Goal: Communication & Community: Answer question/provide support

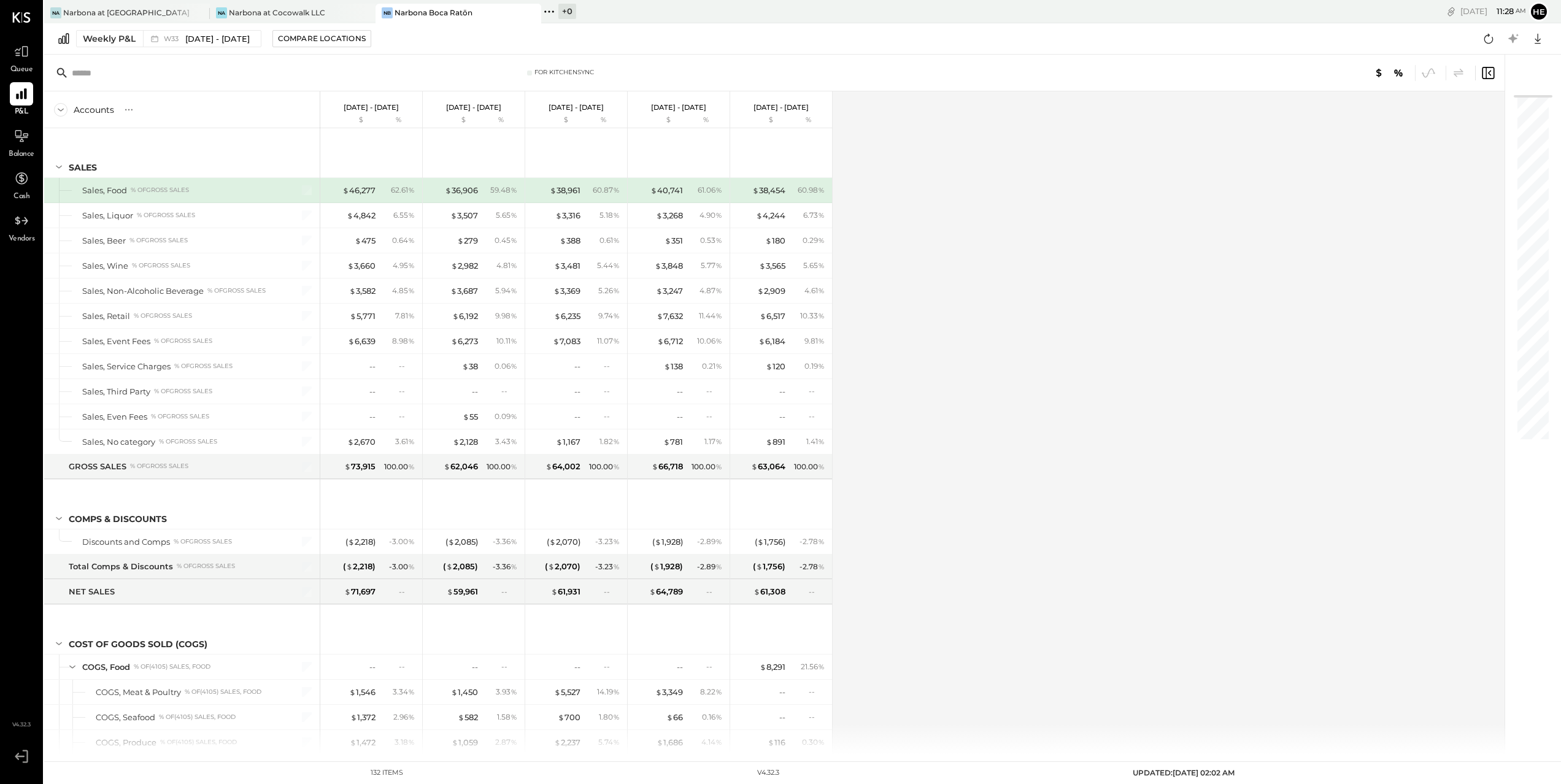
click at [18, 68] on span "Queue" at bounding box center [22, 70] width 23 height 11
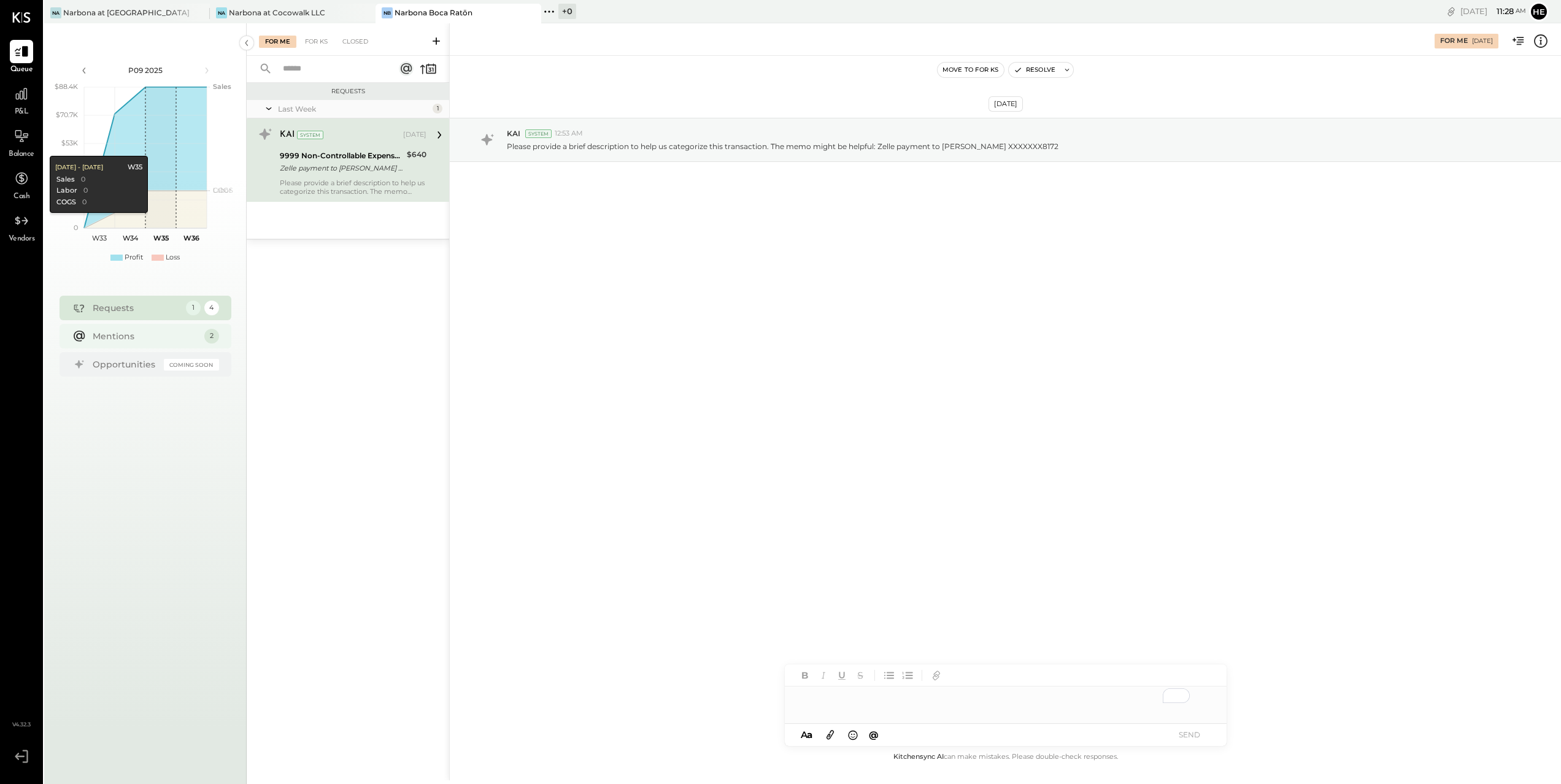
click at [178, 334] on div "Mentions" at bounding box center [145, 336] width 106 height 12
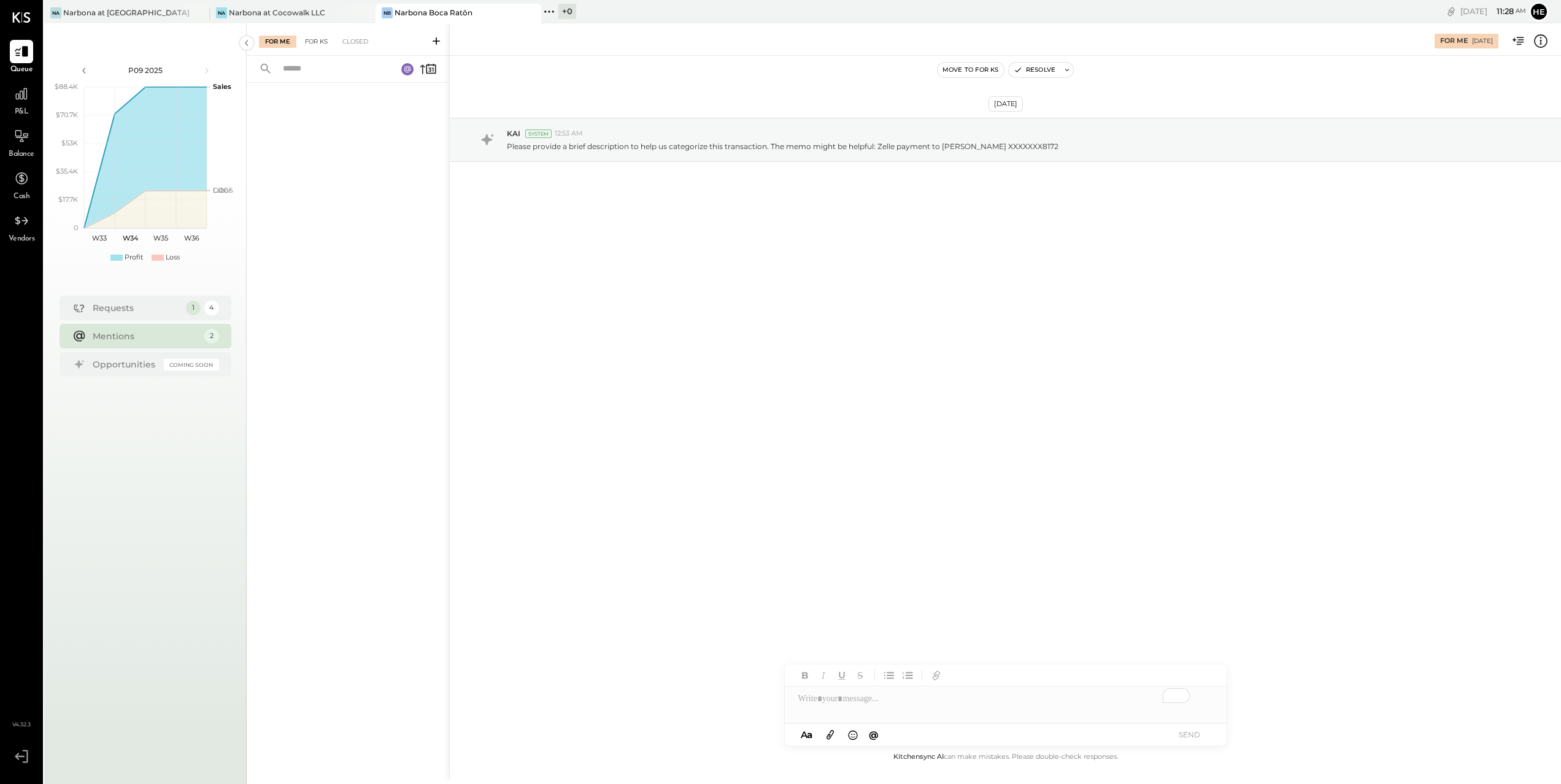
click at [314, 46] on div "For KS" at bounding box center [316, 41] width 35 height 12
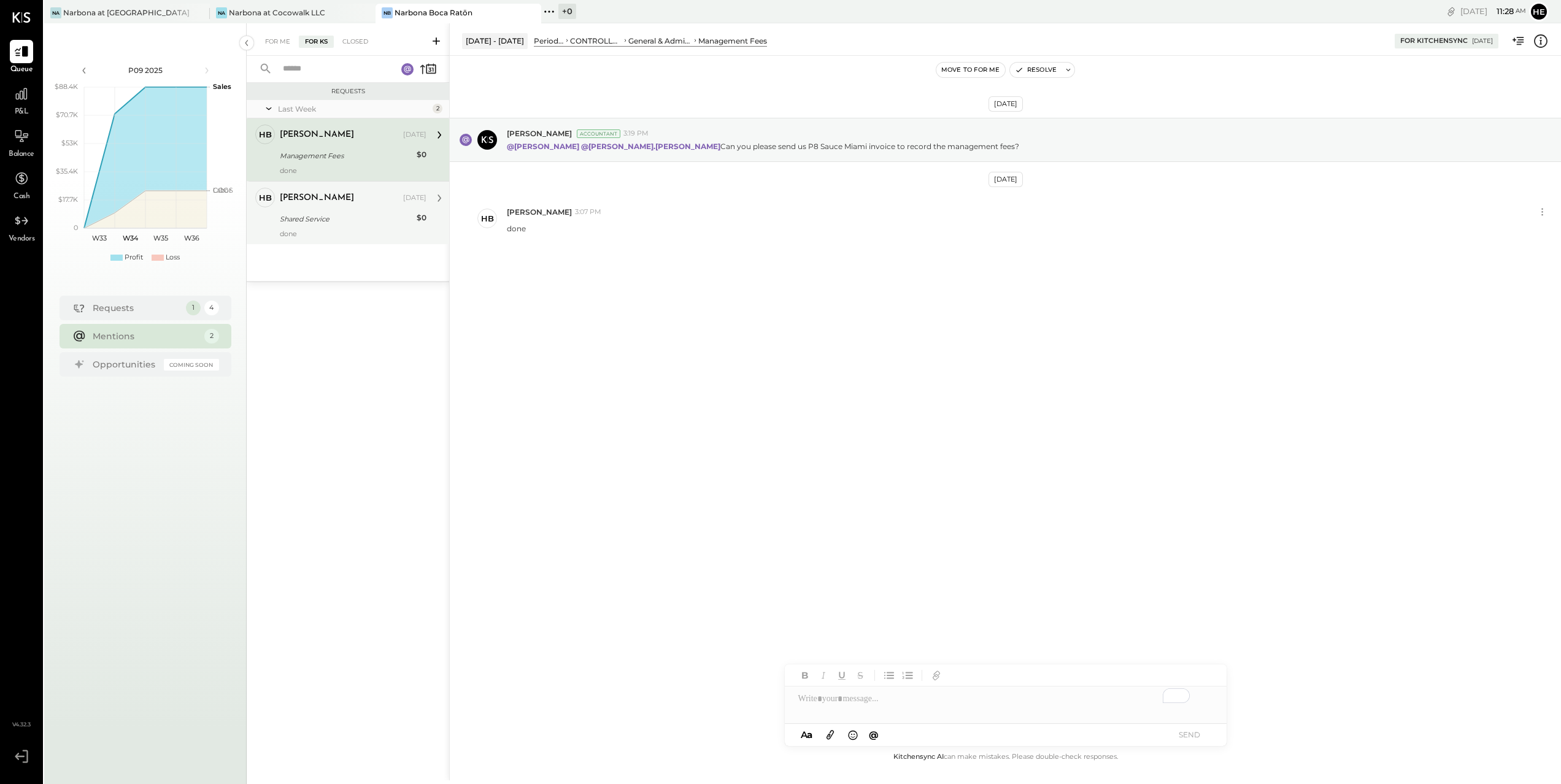
click at [387, 230] on div "done" at bounding box center [352, 233] width 147 height 8
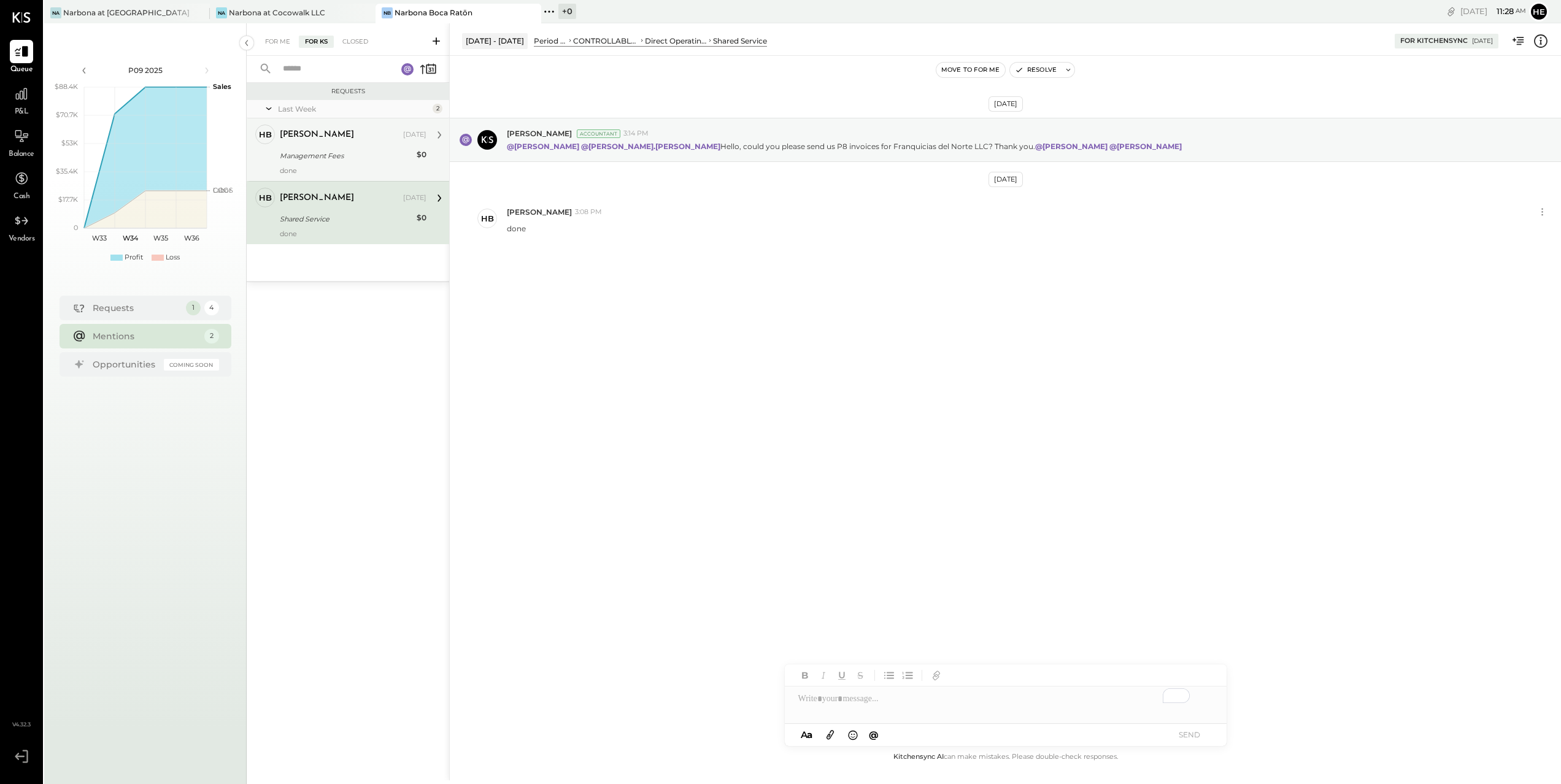
click at [342, 160] on div "Management Fees" at bounding box center [346, 156] width 133 height 12
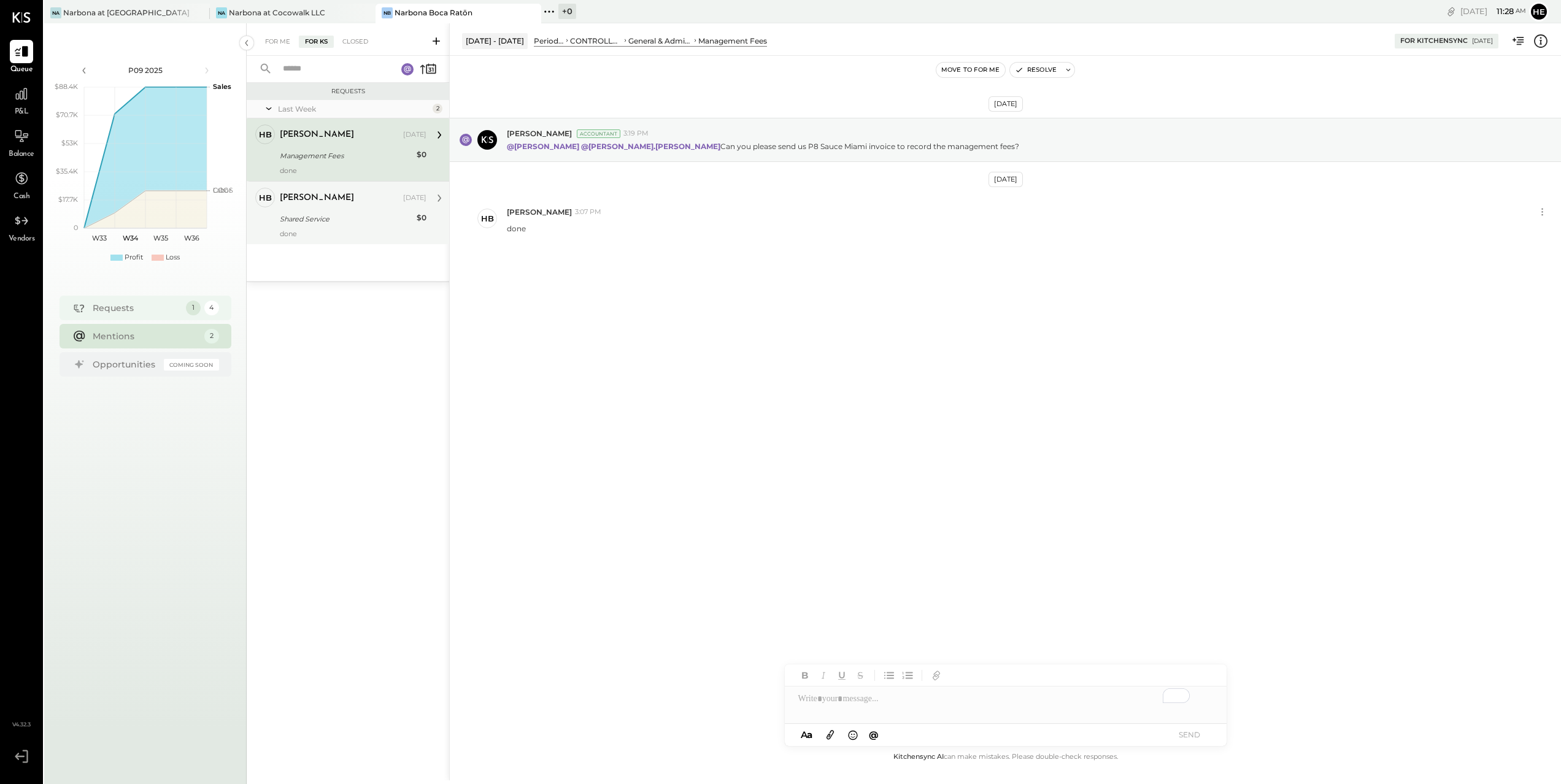
click at [111, 306] on div "Requests" at bounding box center [136, 307] width 87 height 12
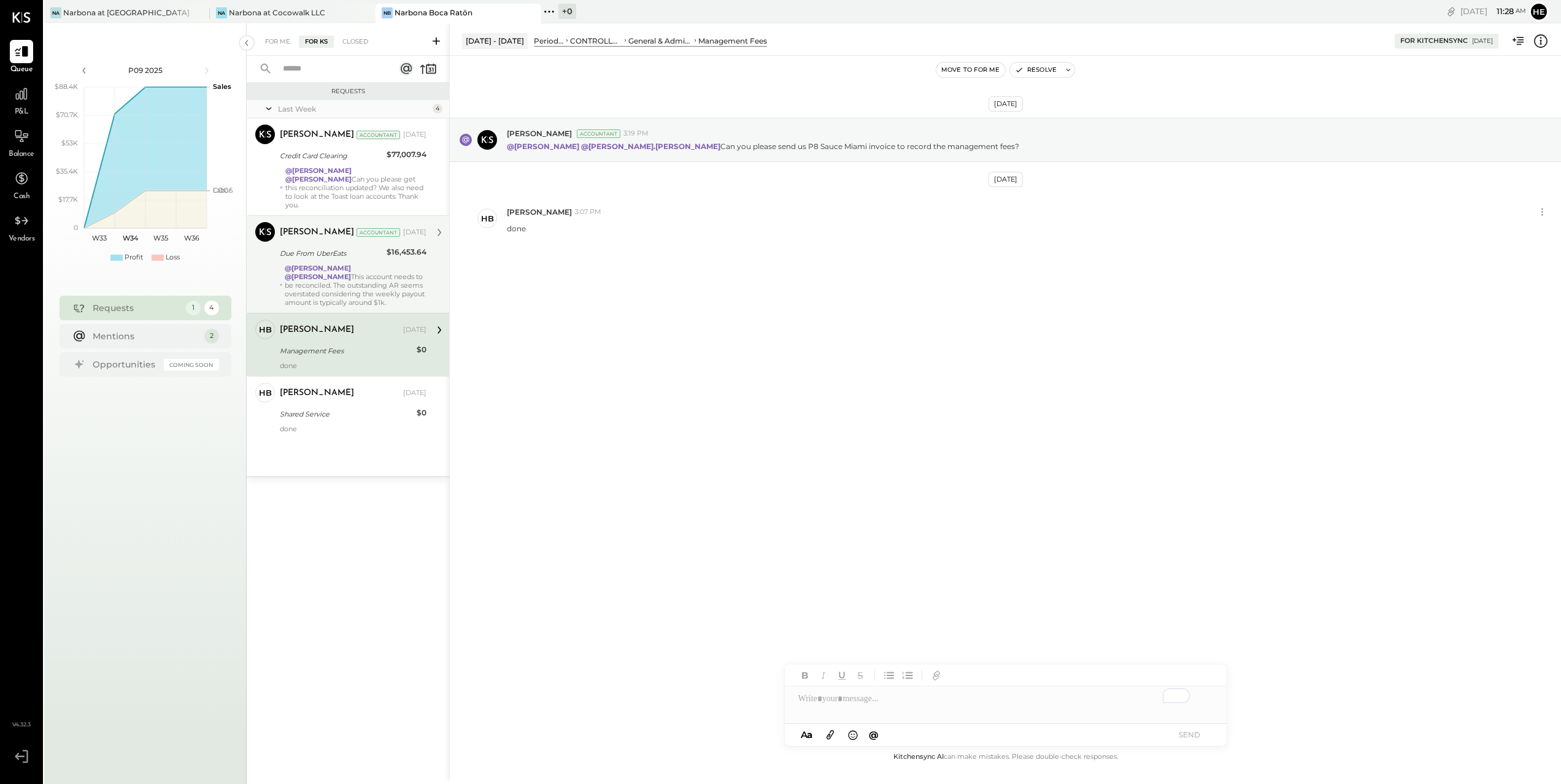
click at [357, 273] on div "@[PERSON_NAME] @[PERSON_NAME] This account needs to be reconciled. The outstand…" at bounding box center [355, 285] width 142 height 43
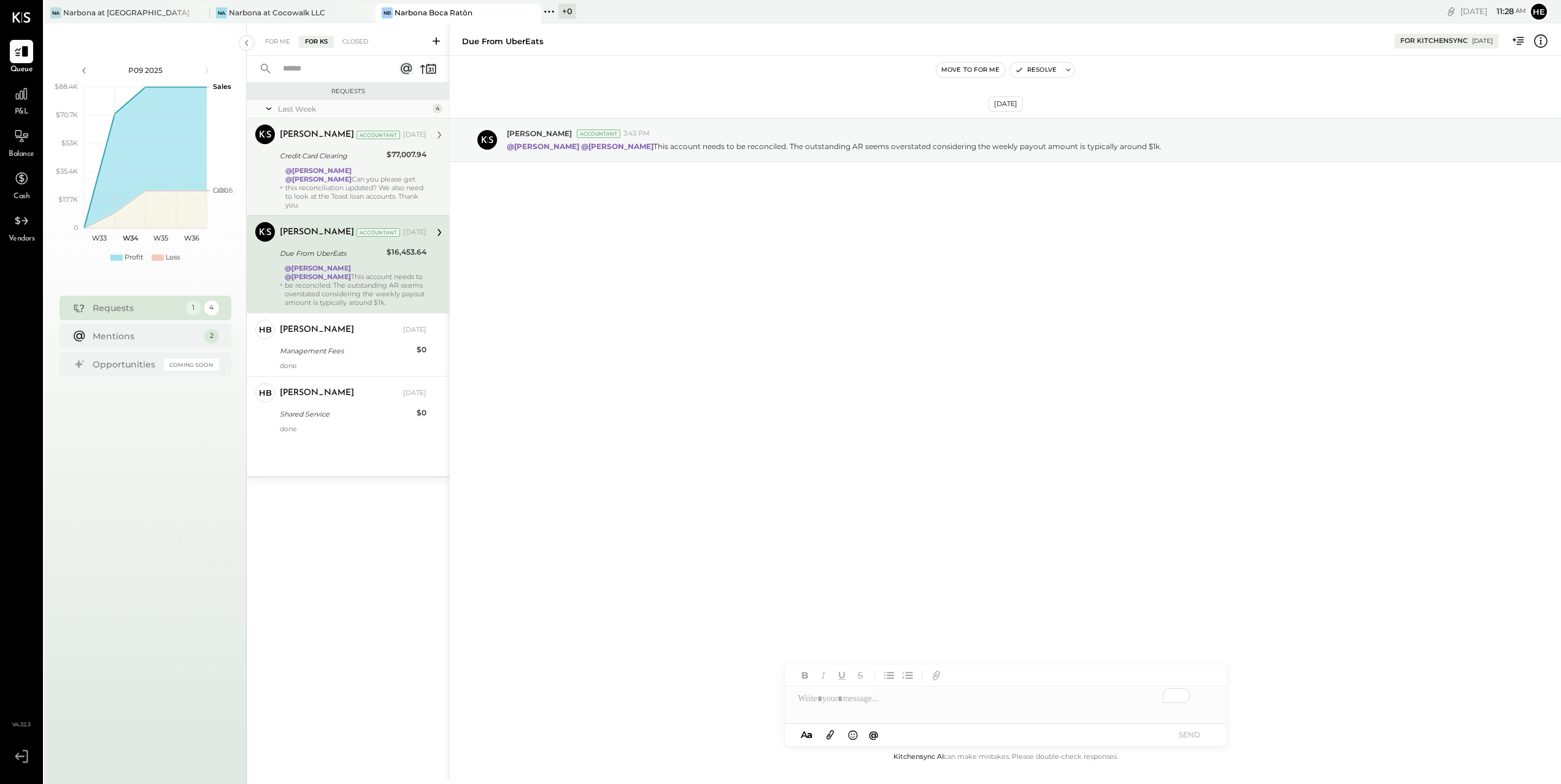
click at [341, 213] on div "[PERSON_NAME] Accountant [PERSON_NAME] Accountant [DATE] Credit Card Clearing $…" at bounding box center [347, 167] width 202 height 97
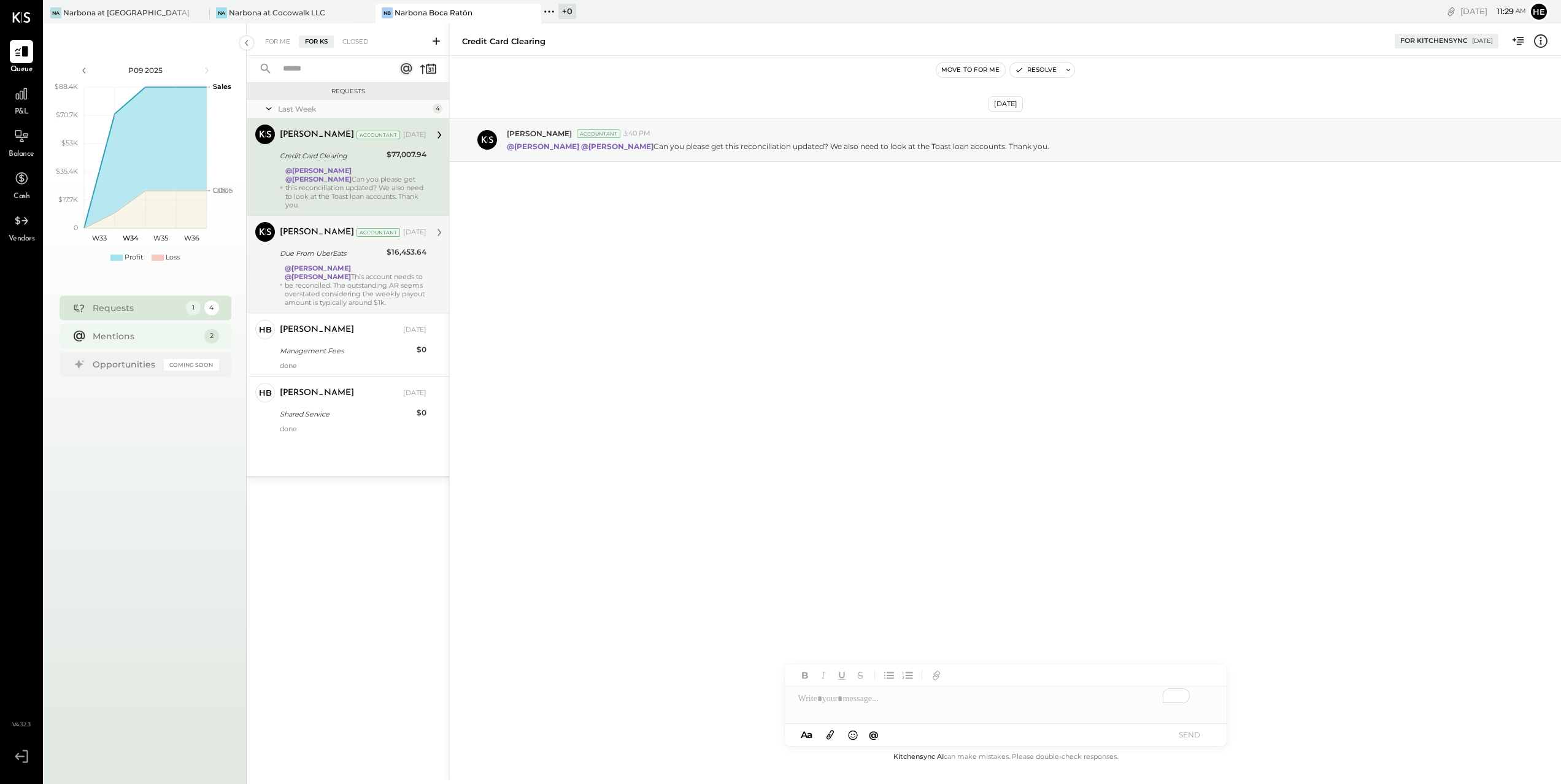
click at [124, 329] on div "Mentions 2" at bounding box center [146, 336] width 172 height 25
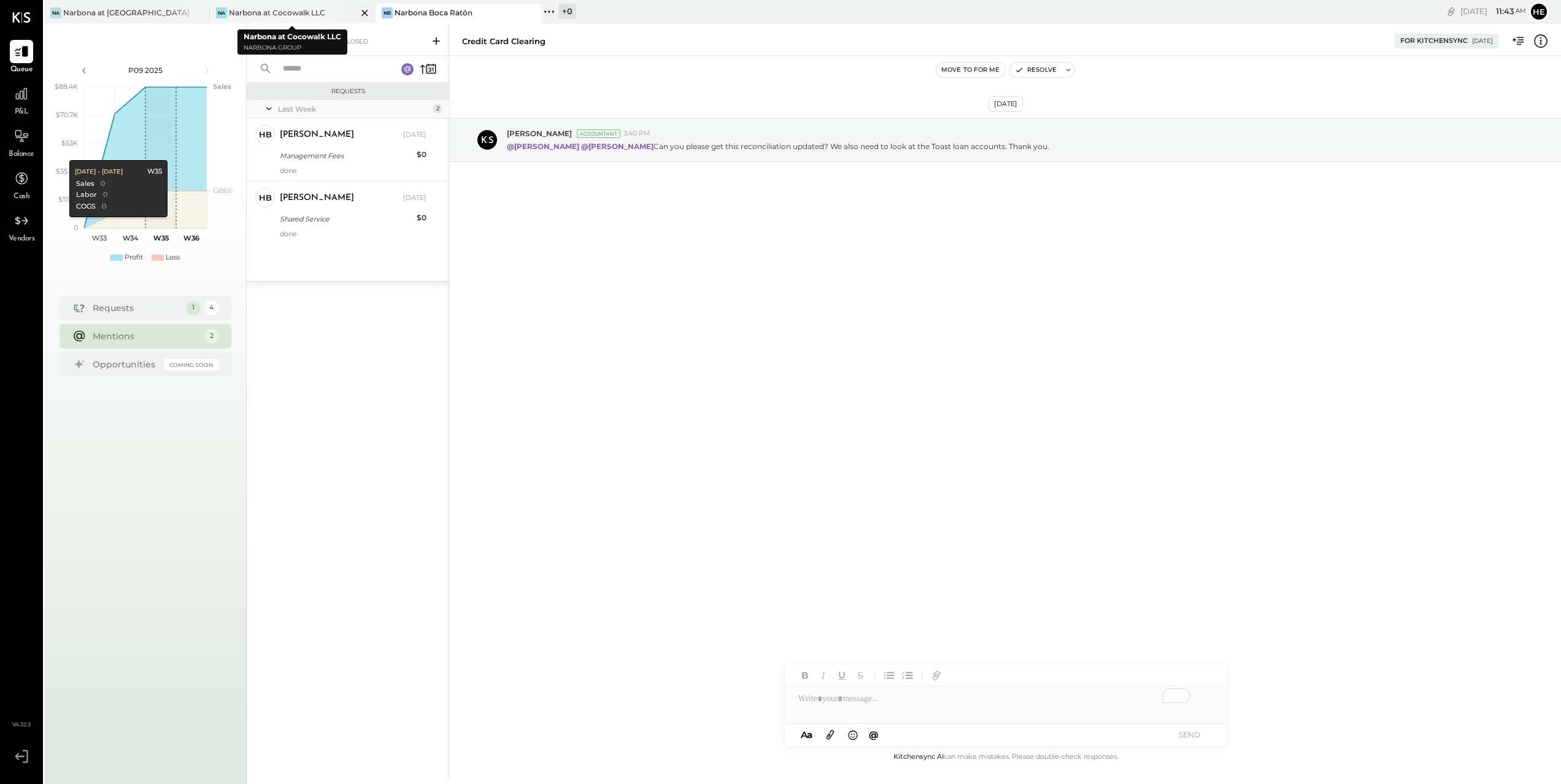
click at [301, 19] on div "Na Narbona at Cocowalk LLC" at bounding box center [293, 13] width 166 height 20
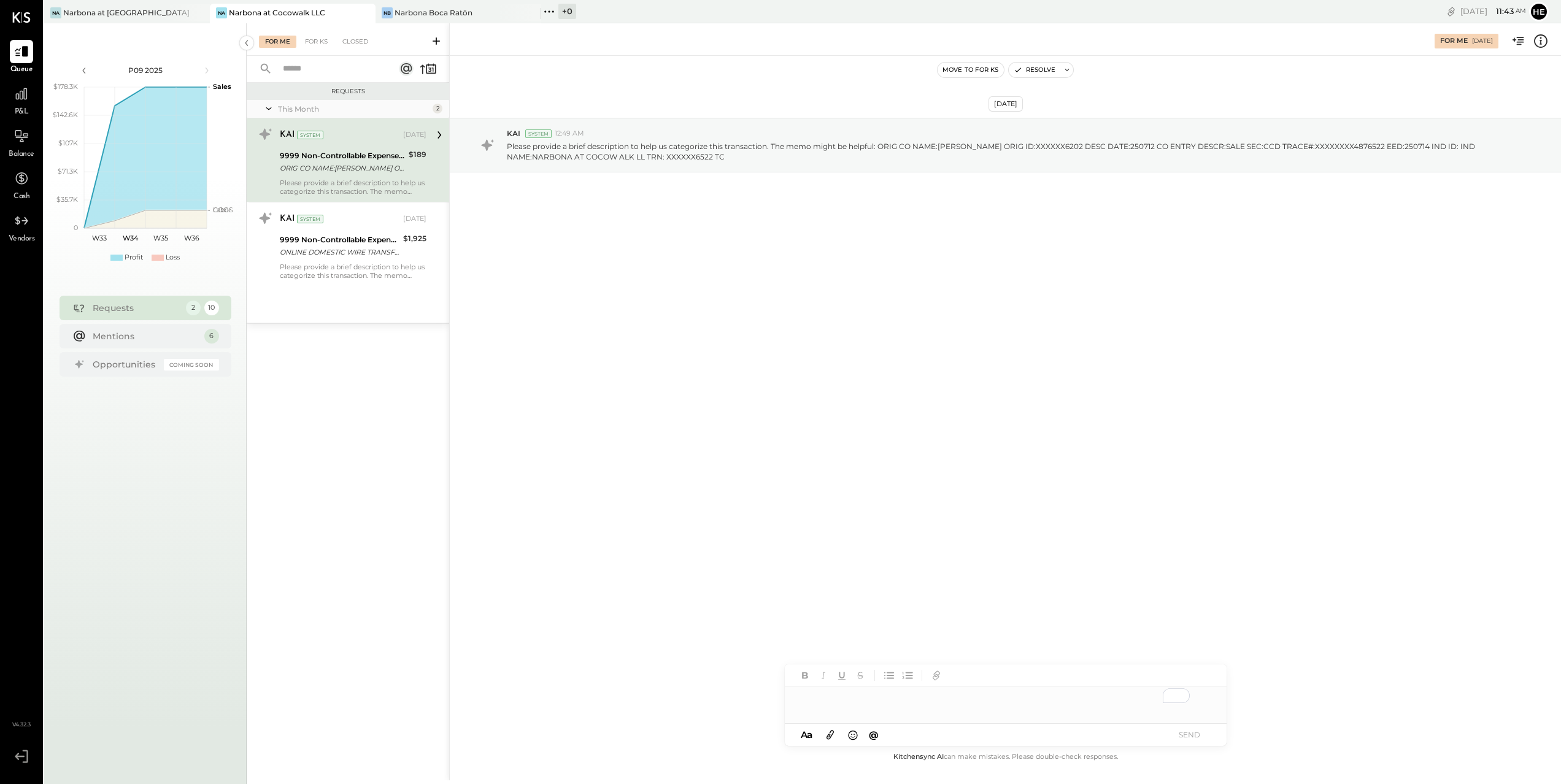
click at [279, 44] on div "For Me" at bounding box center [278, 41] width 38 height 12
click at [179, 338] on div "Mentions" at bounding box center [145, 336] width 106 height 12
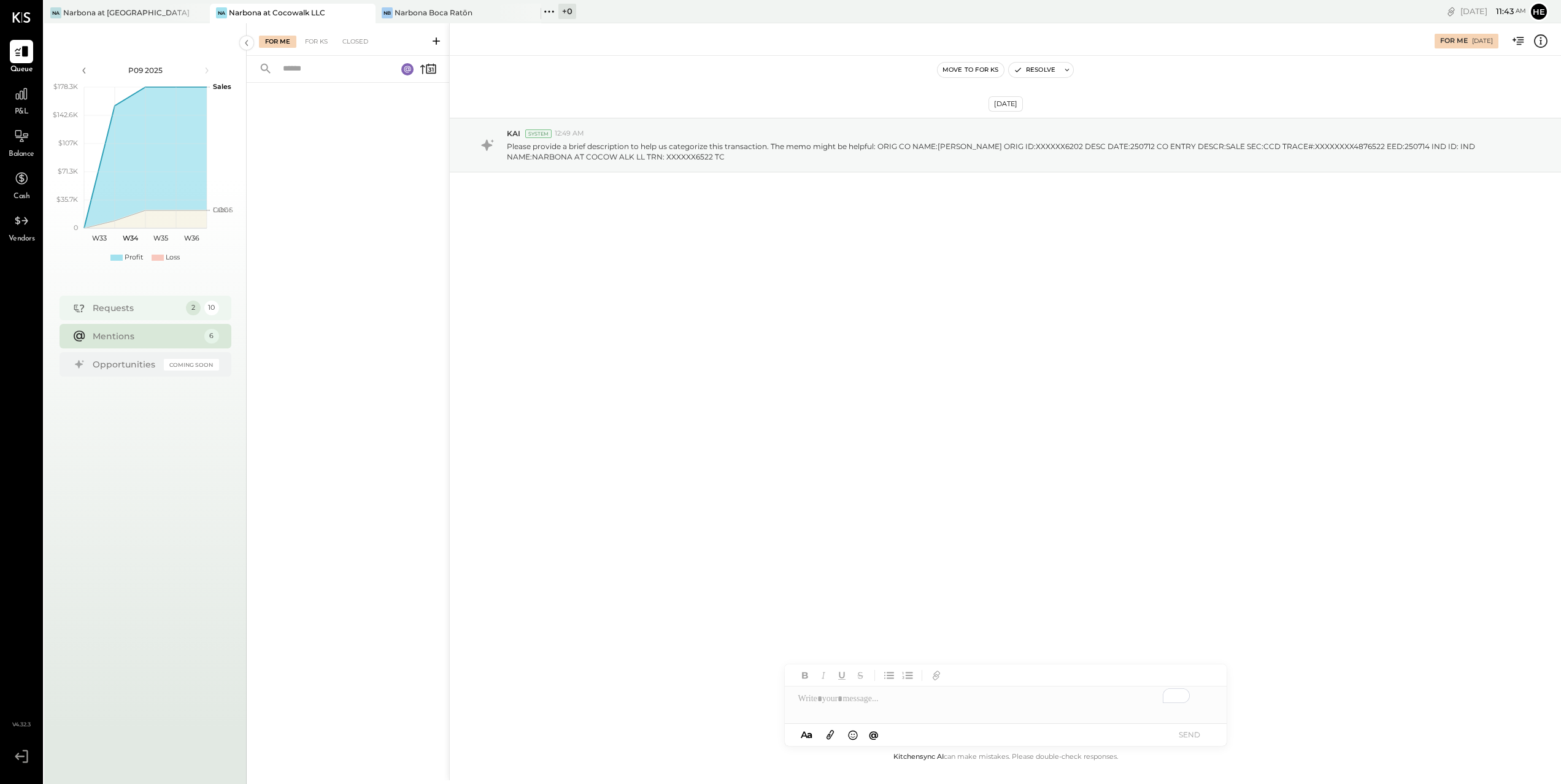
click at [149, 304] on div "Requests" at bounding box center [136, 307] width 87 height 12
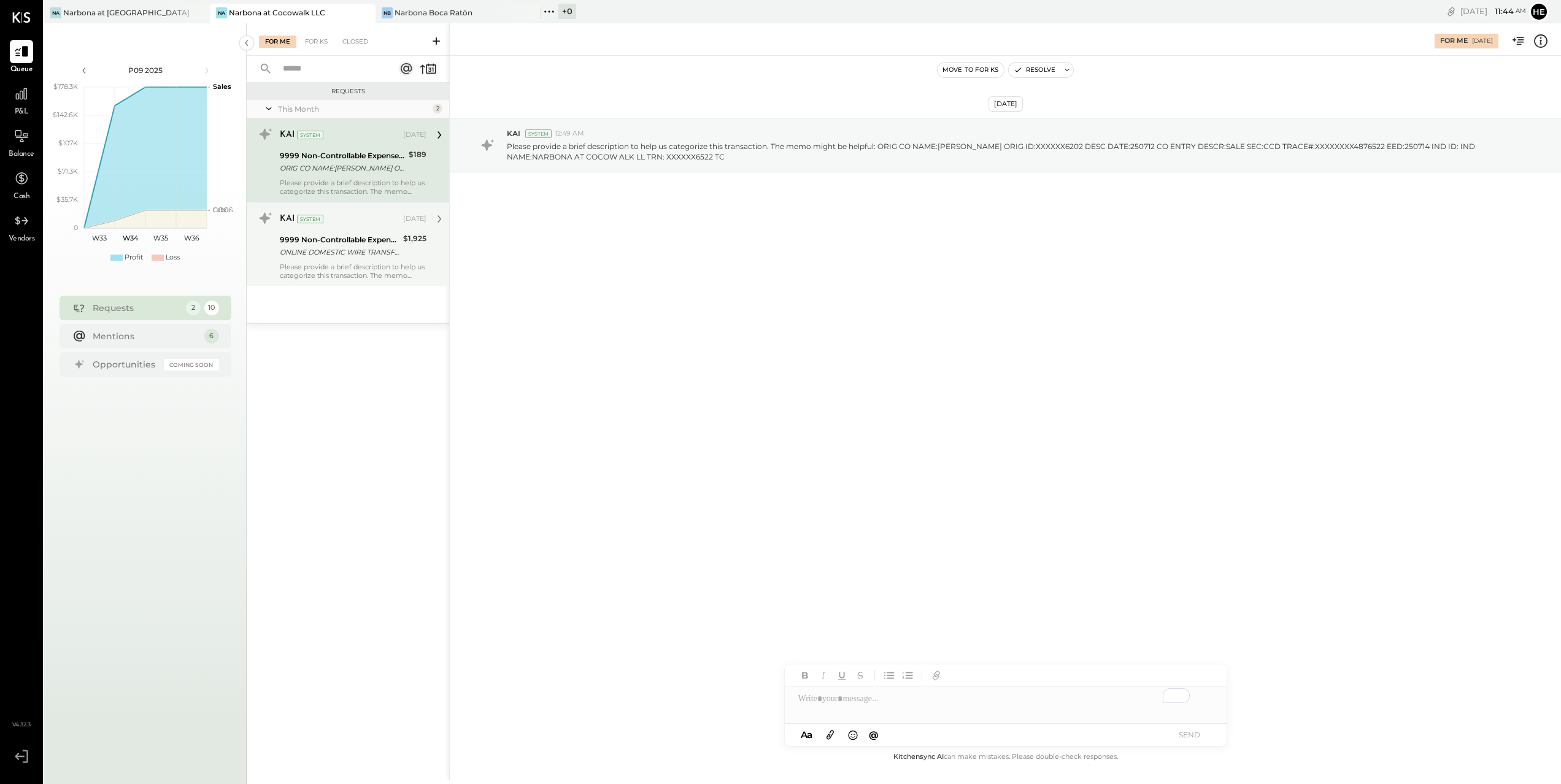
click at [361, 277] on div "Please provide a brief description to help us categorize this transaction. The …" at bounding box center [352, 270] width 147 height 17
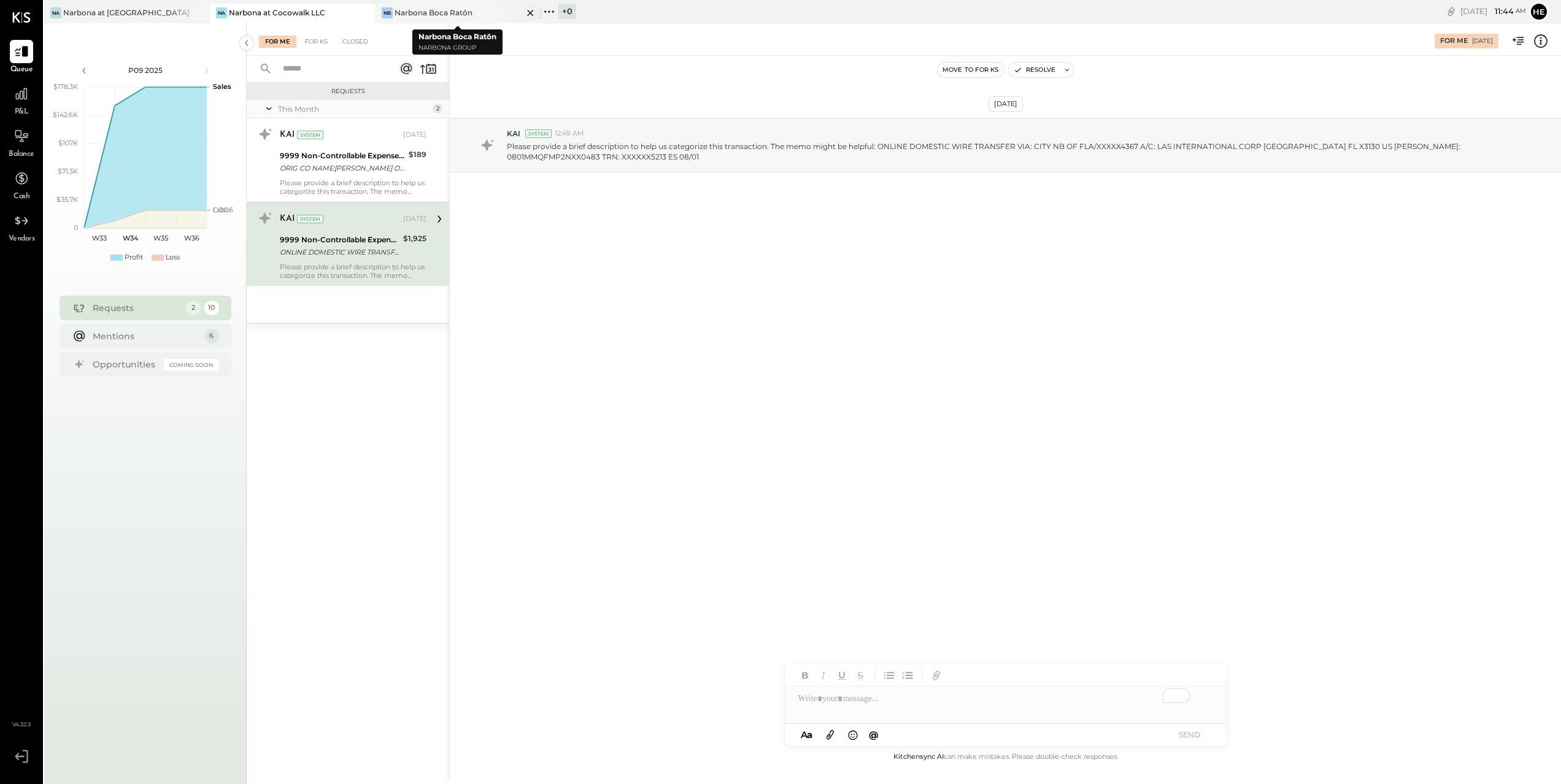
click at [442, 10] on div "Narbona Boca Ratōn" at bounding box center [433, 12] width 78 height 11
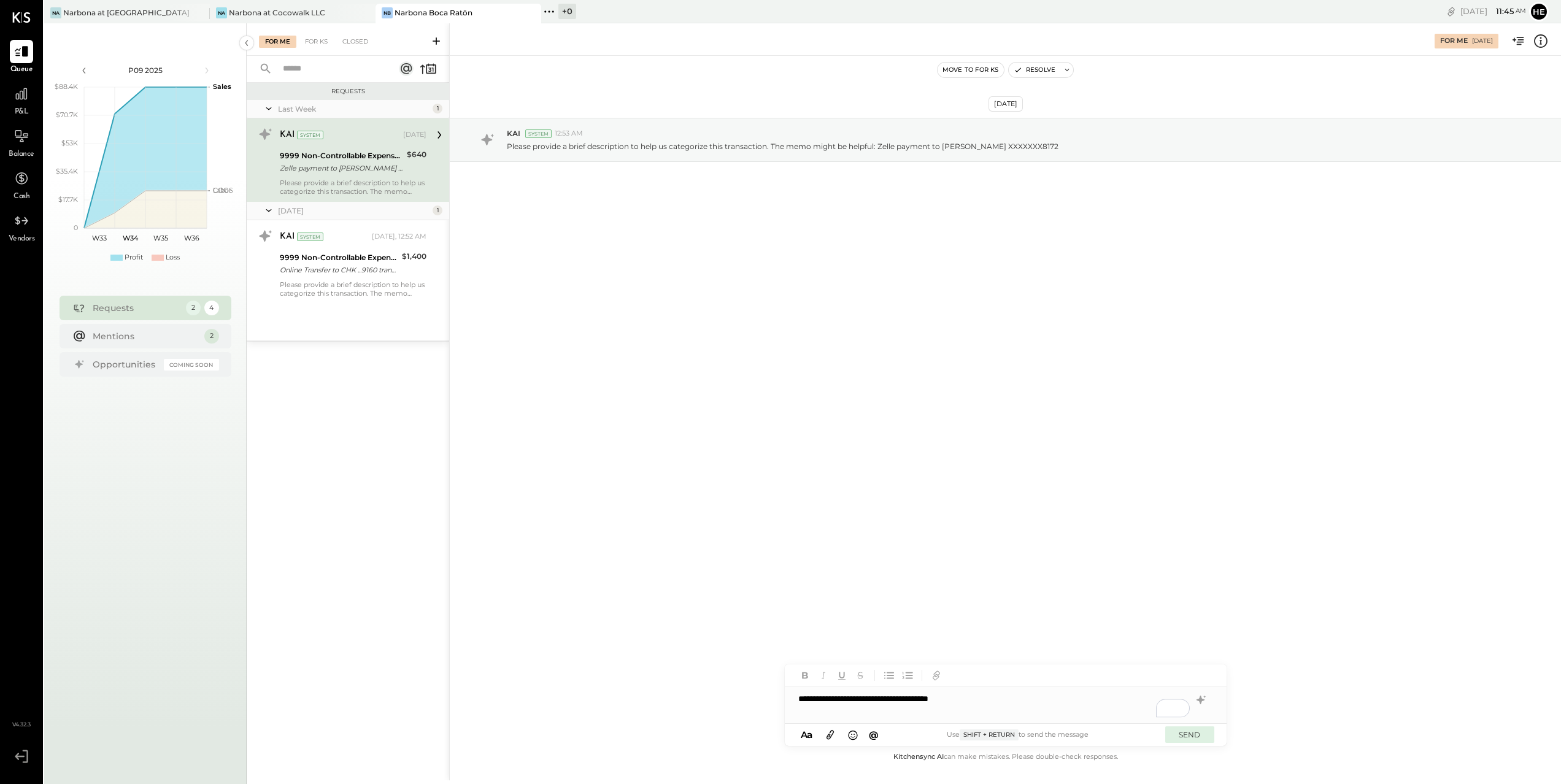
click at [1202, 732] on button "SEND" at bounding box center [1190, 734] width 49 height 16
click at [985, 700] on div "To enrich screen reader interactions, please activate Accessibility in Grammarl…" at bounding box center [1005, 705] width 442 height 37
click at [1202, 741] on button "SEND" at bounding box center [1190, 734] width 49 height 16
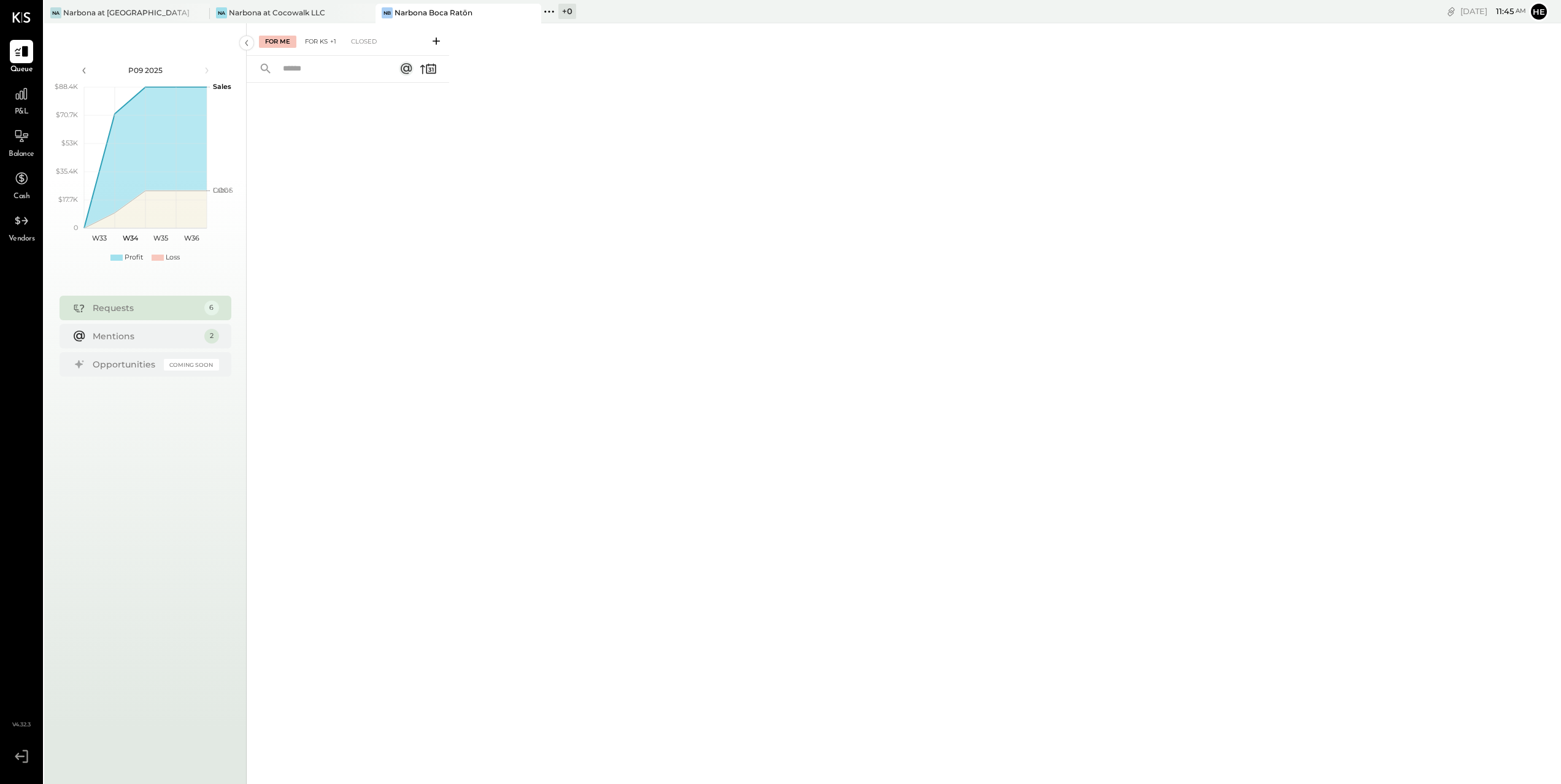
click at [330, 45] on span "+1" at bounding box center [333, 42] width 6 height 8
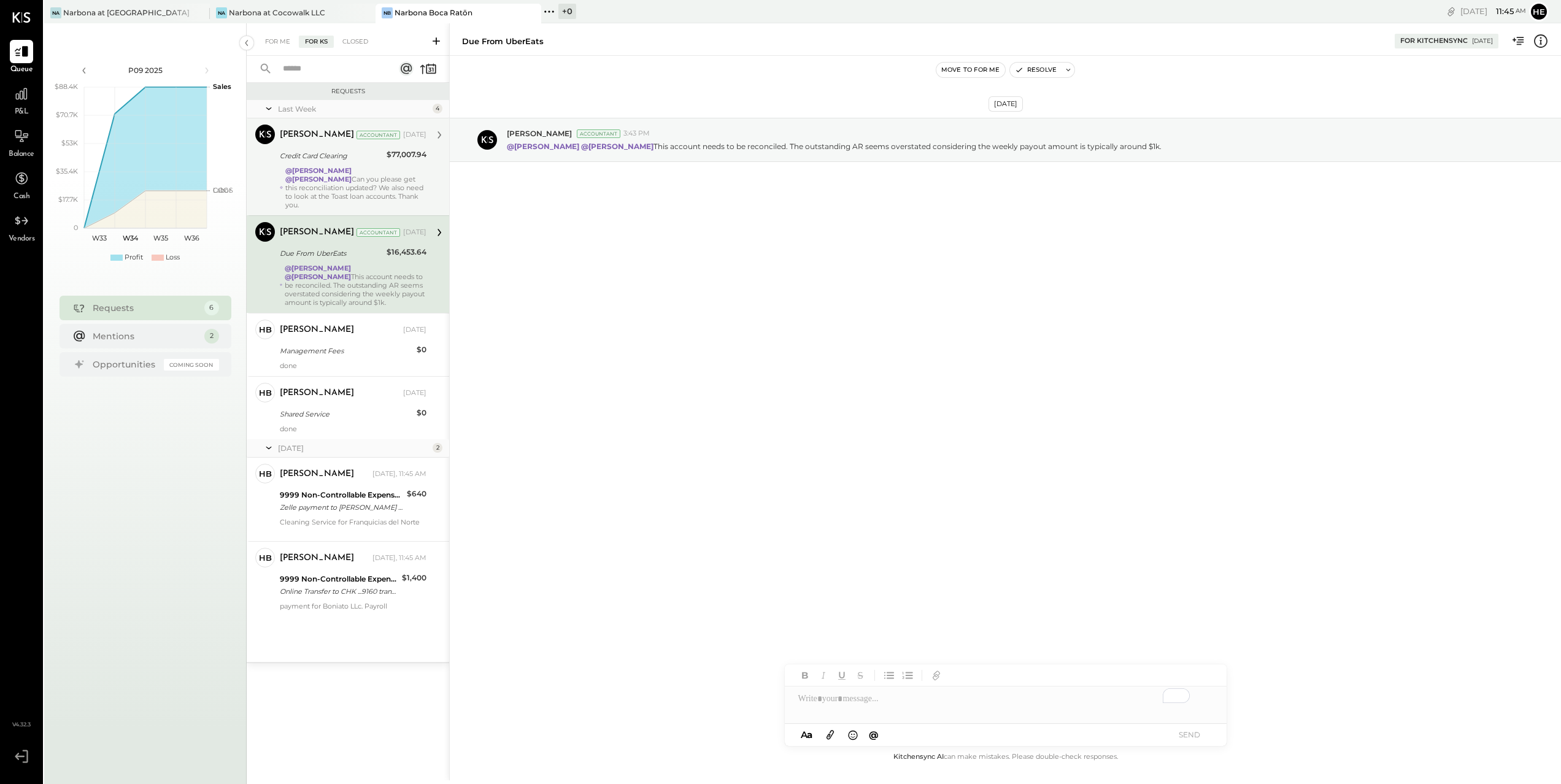
click at [364, 177] on div "@[PERSON_NAME] @[PERSON_NAME] Can you please get this reconciliation updated? W…" at bounding box center [356, 188] width 141 height 43
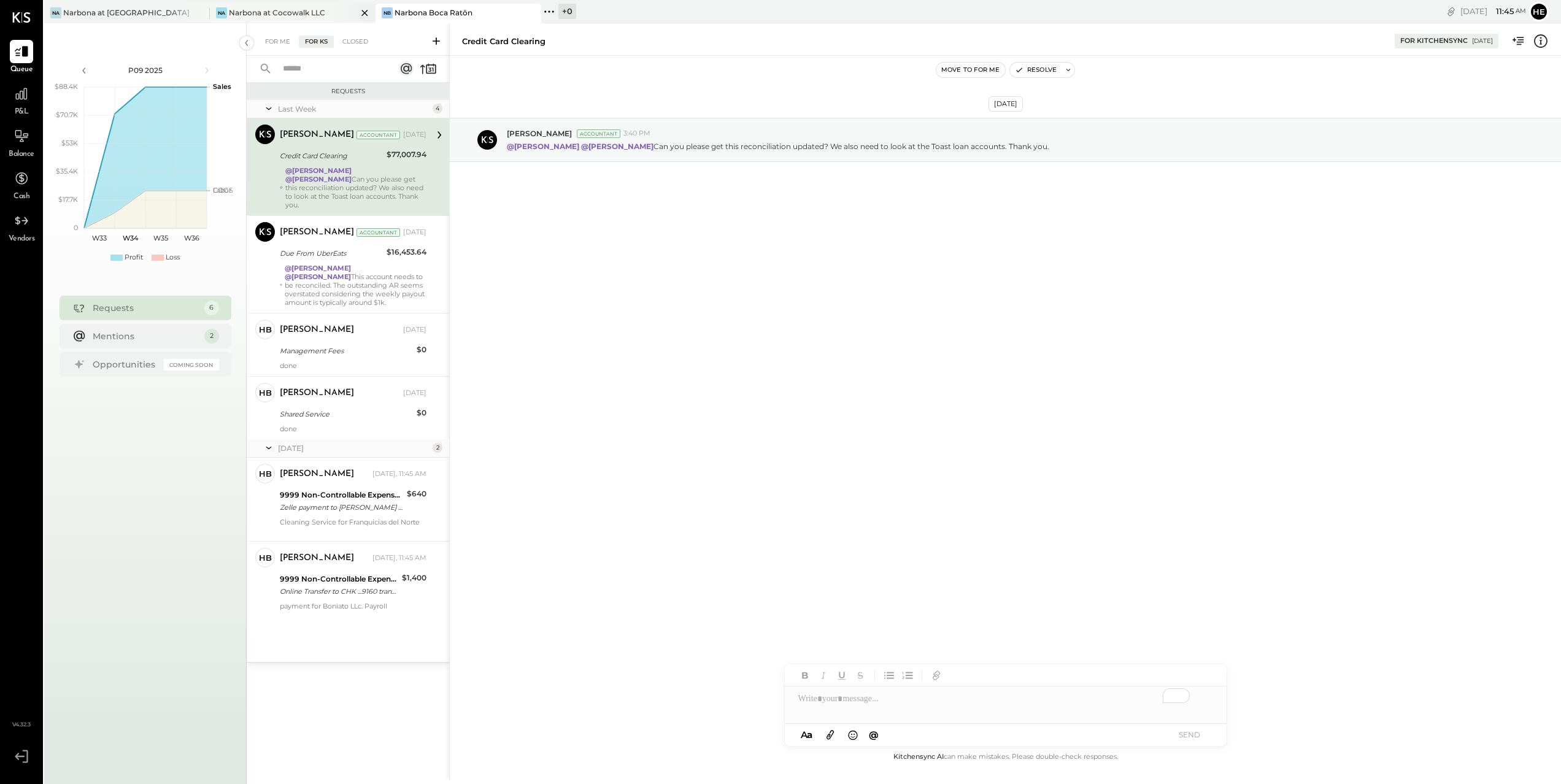
click at [313, 8] on div "Narbona at Cocowalk LLC" at bounding box center [277, 12] width 97 height 11
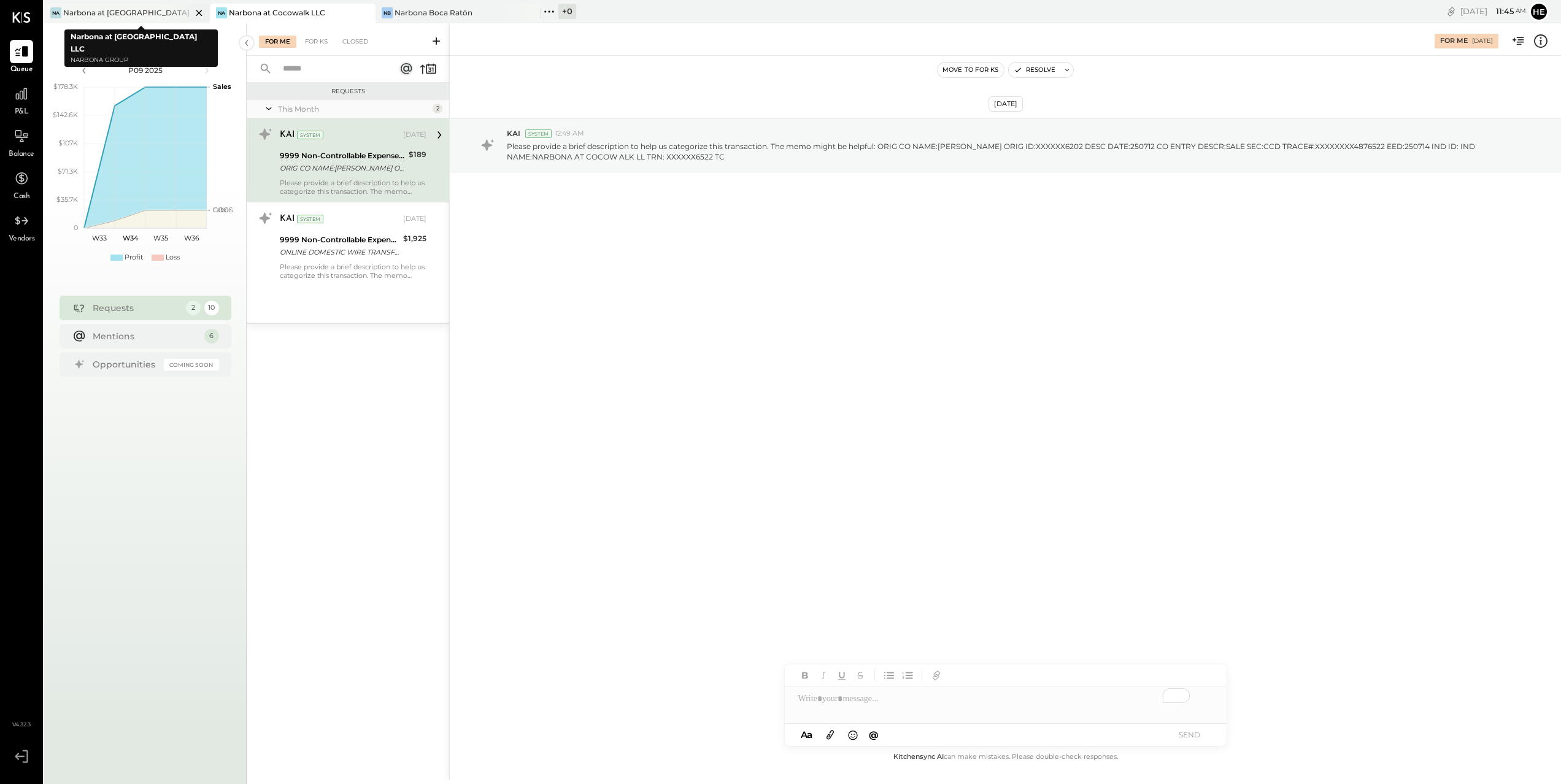
click at [125, 13] on div "Narbona at [GEOGRAPHIC_DATA] LLC" at bounding box center [127, 12] width 128 height 11
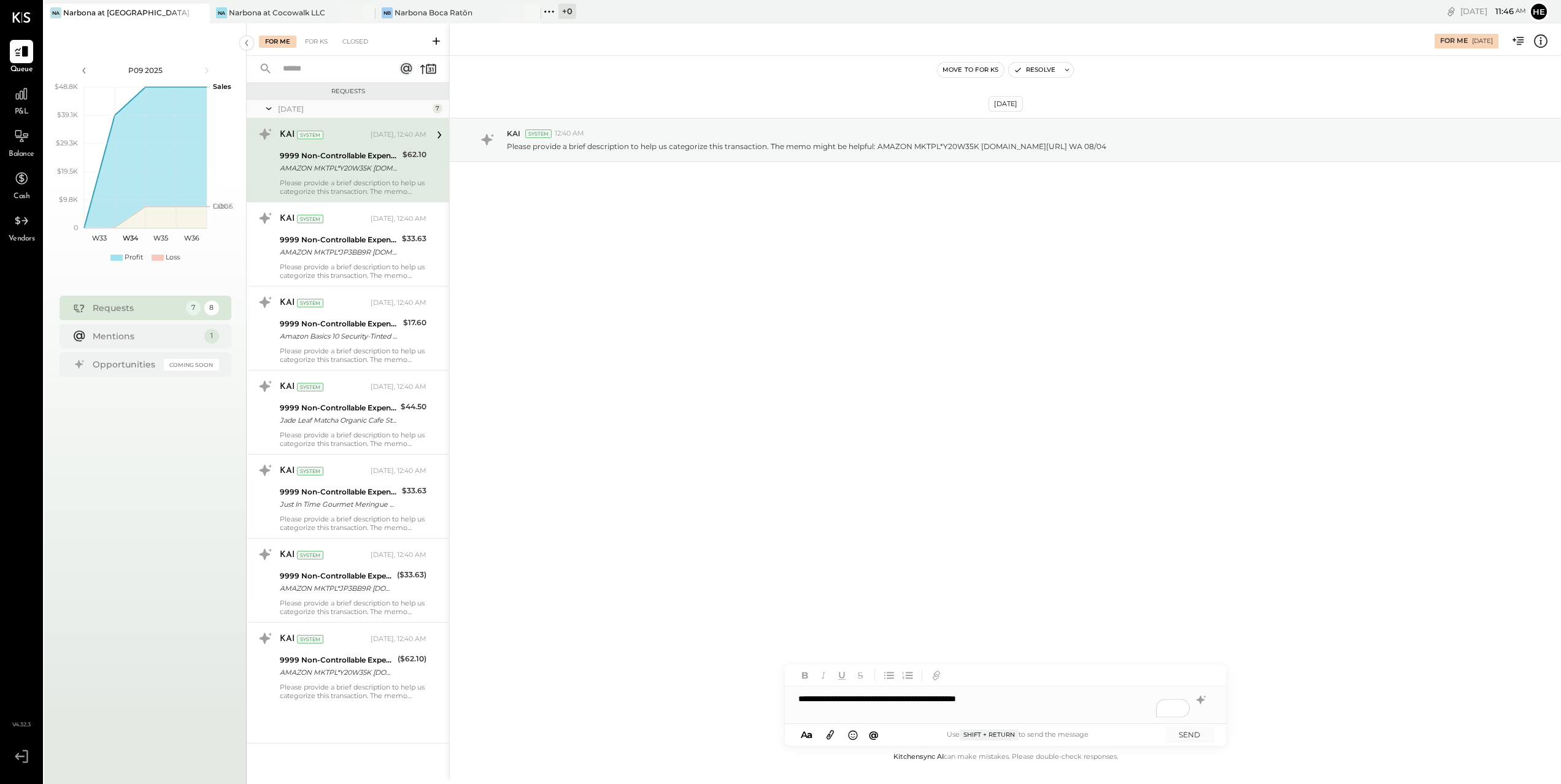
click at [1013, 699] on div "**********" at bounding box center [1005, 705] width 442 height 37
click at [1194, 738] on button "SEND" at bounding box center [1190, 734] width 49 height 16
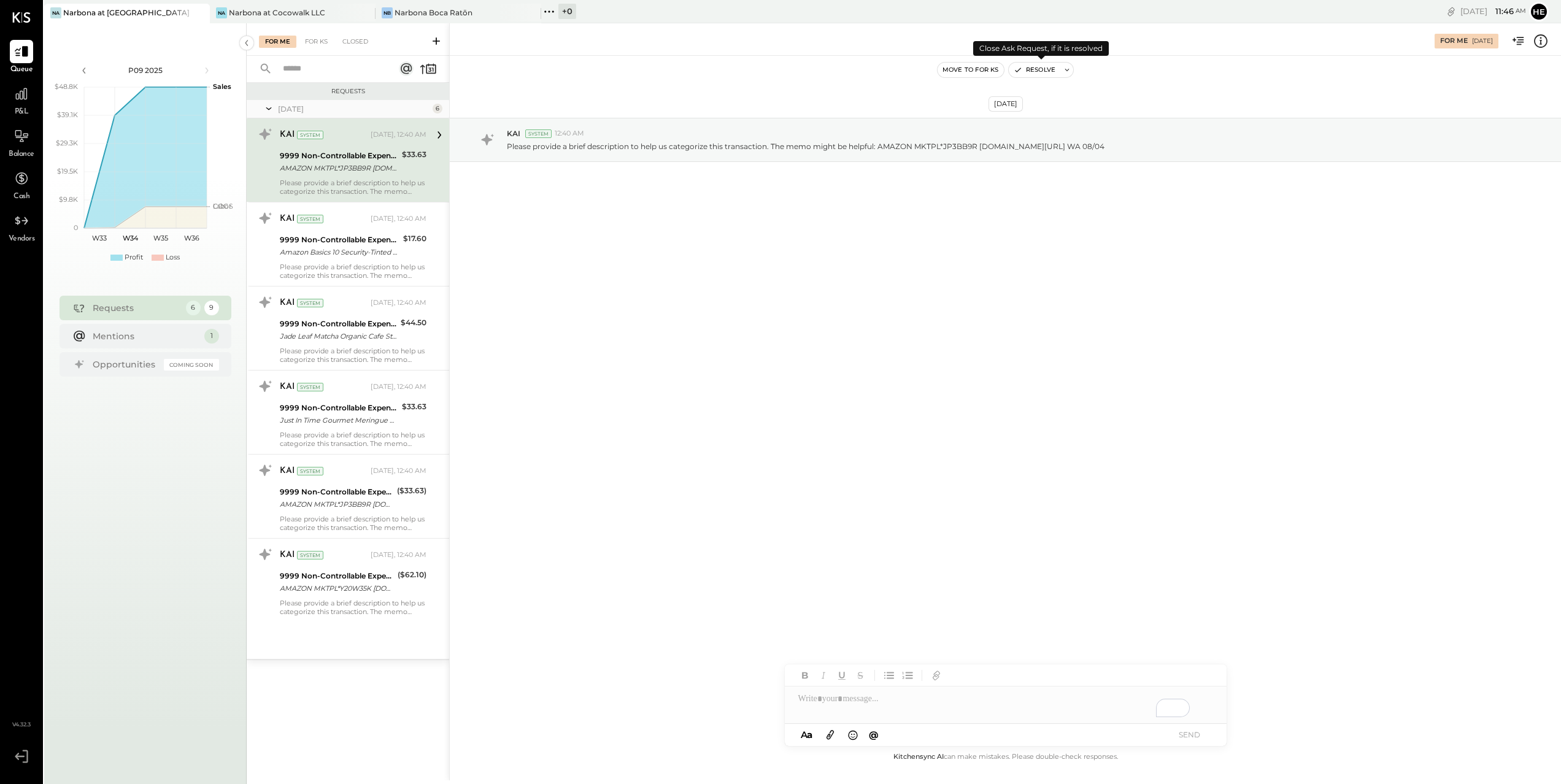
click at [1032, 76] on button "Resolve" at bounding box center [1034, 70] width 52 height 15
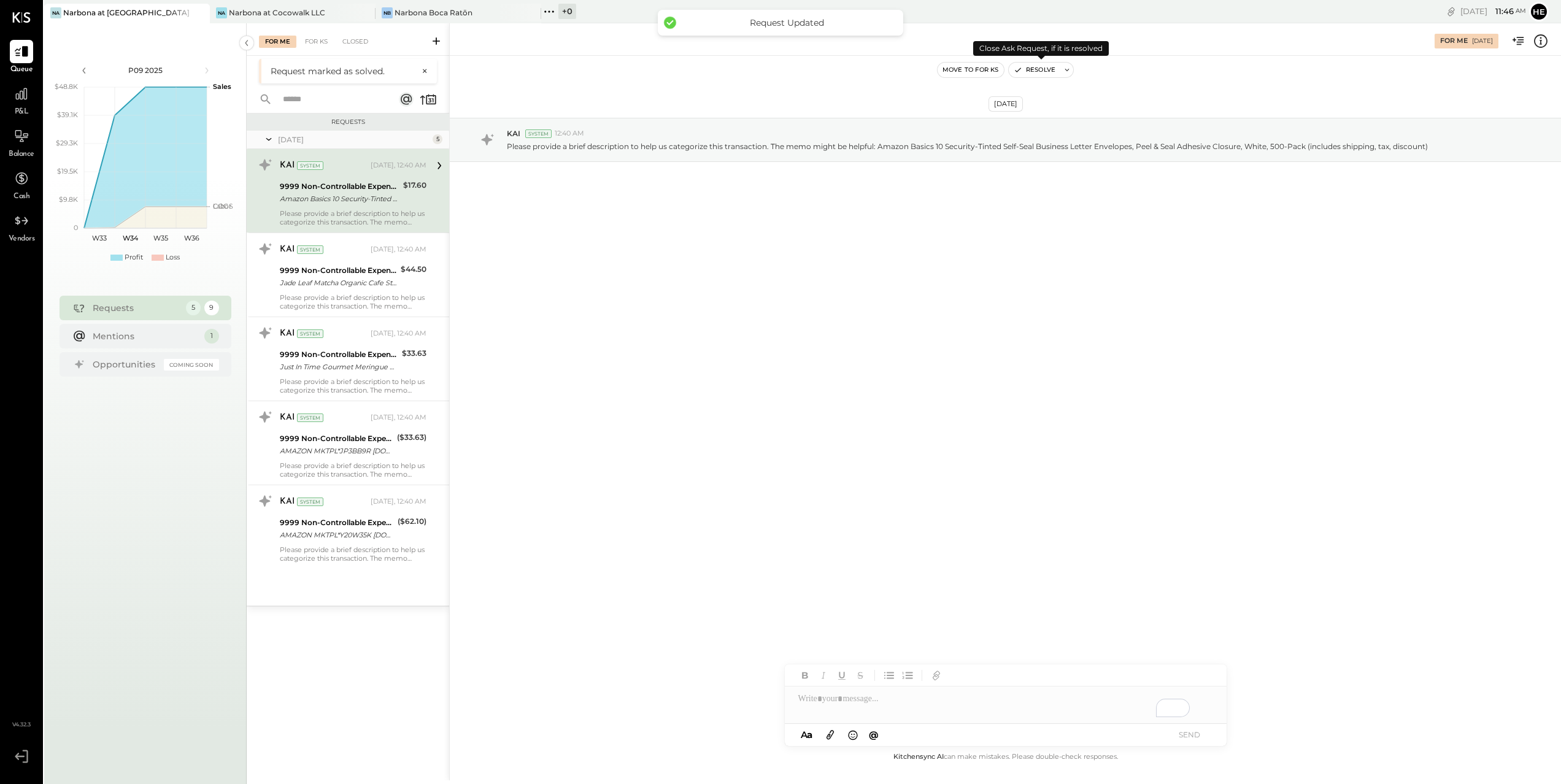
click at [1028, 74] on button "Resolve" at bounding box center [1034, 70] width 52 height 15
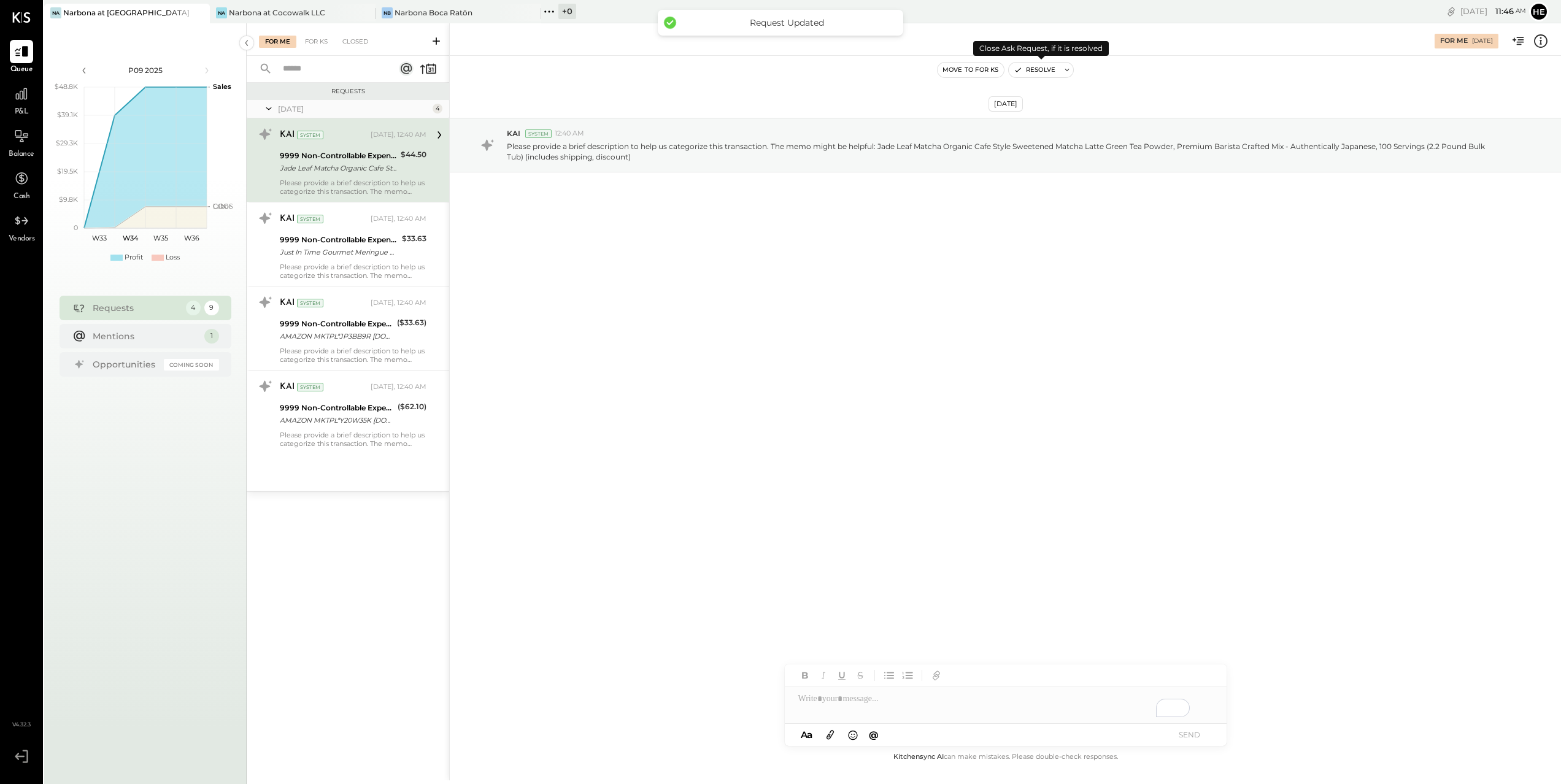
click at [1030, 70] on button "Resolve" at bounding box center [1034, 70] width 52 height 15
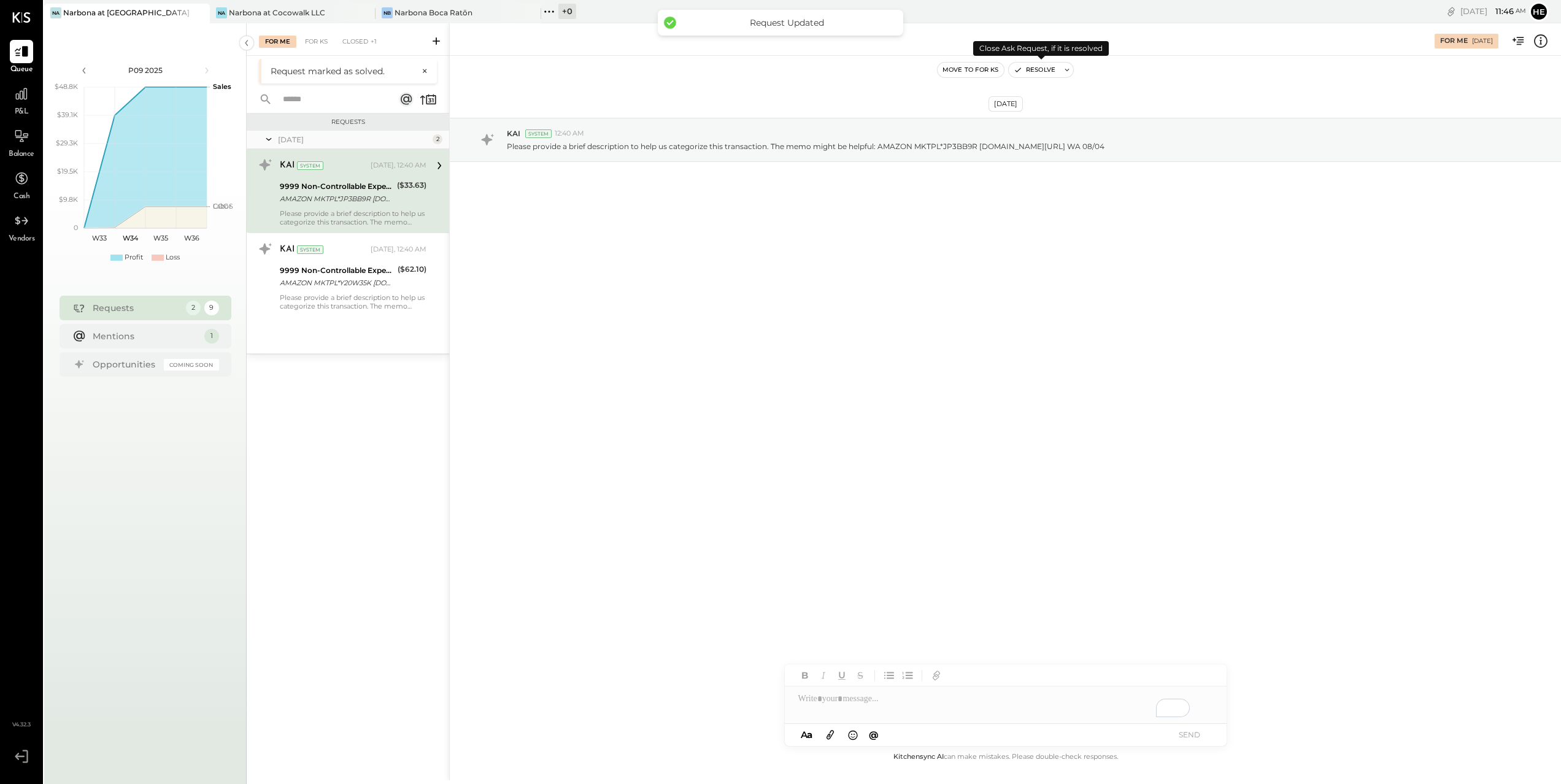
click at [1030, 70] on button "Resolve" at bounding box center [1034, 70] width 52 height 15
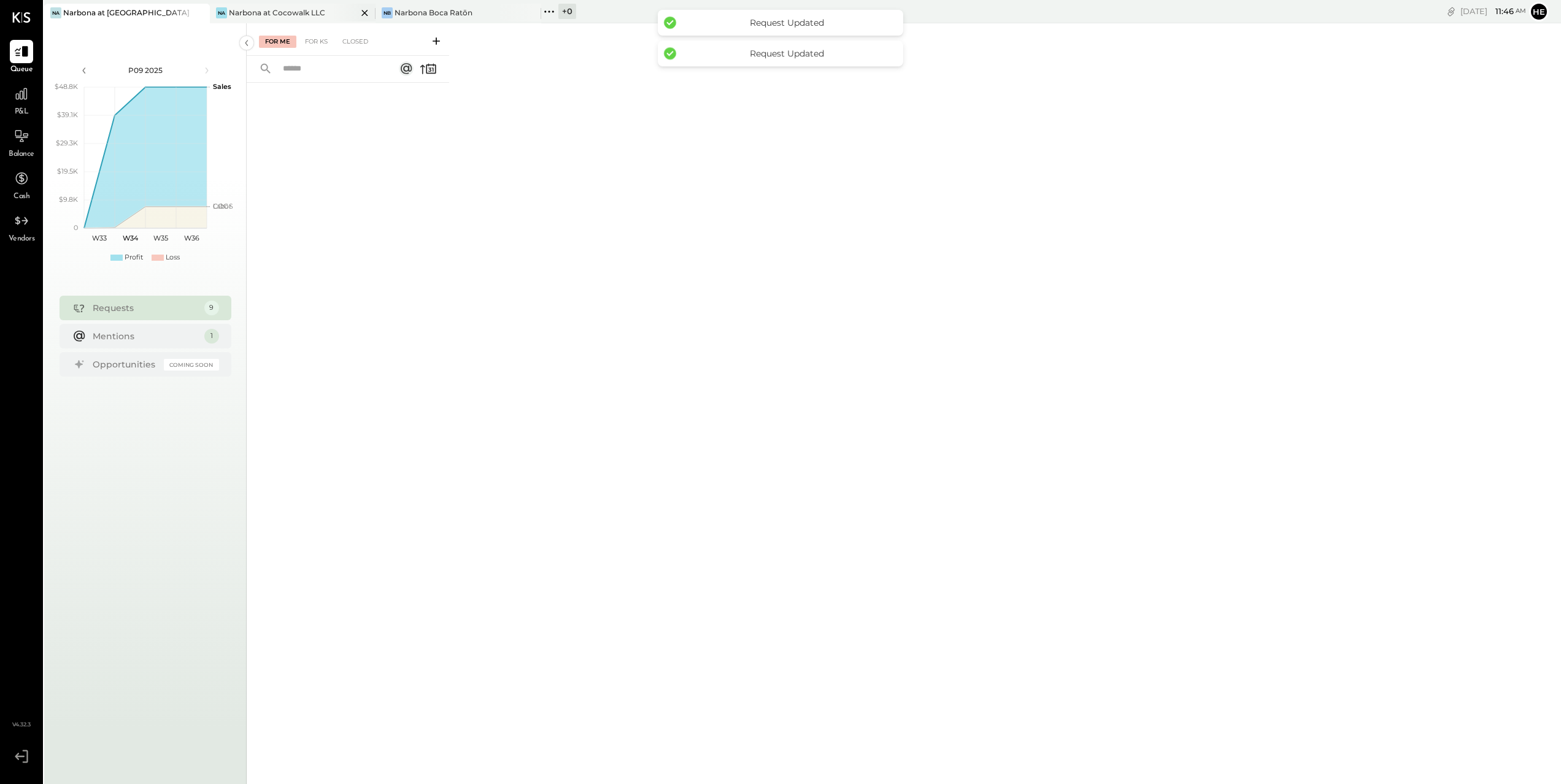
click at [236, 11] on div "Narbona at Cocowalk LLC" at bounding box center [277, 12] width 97 height 11
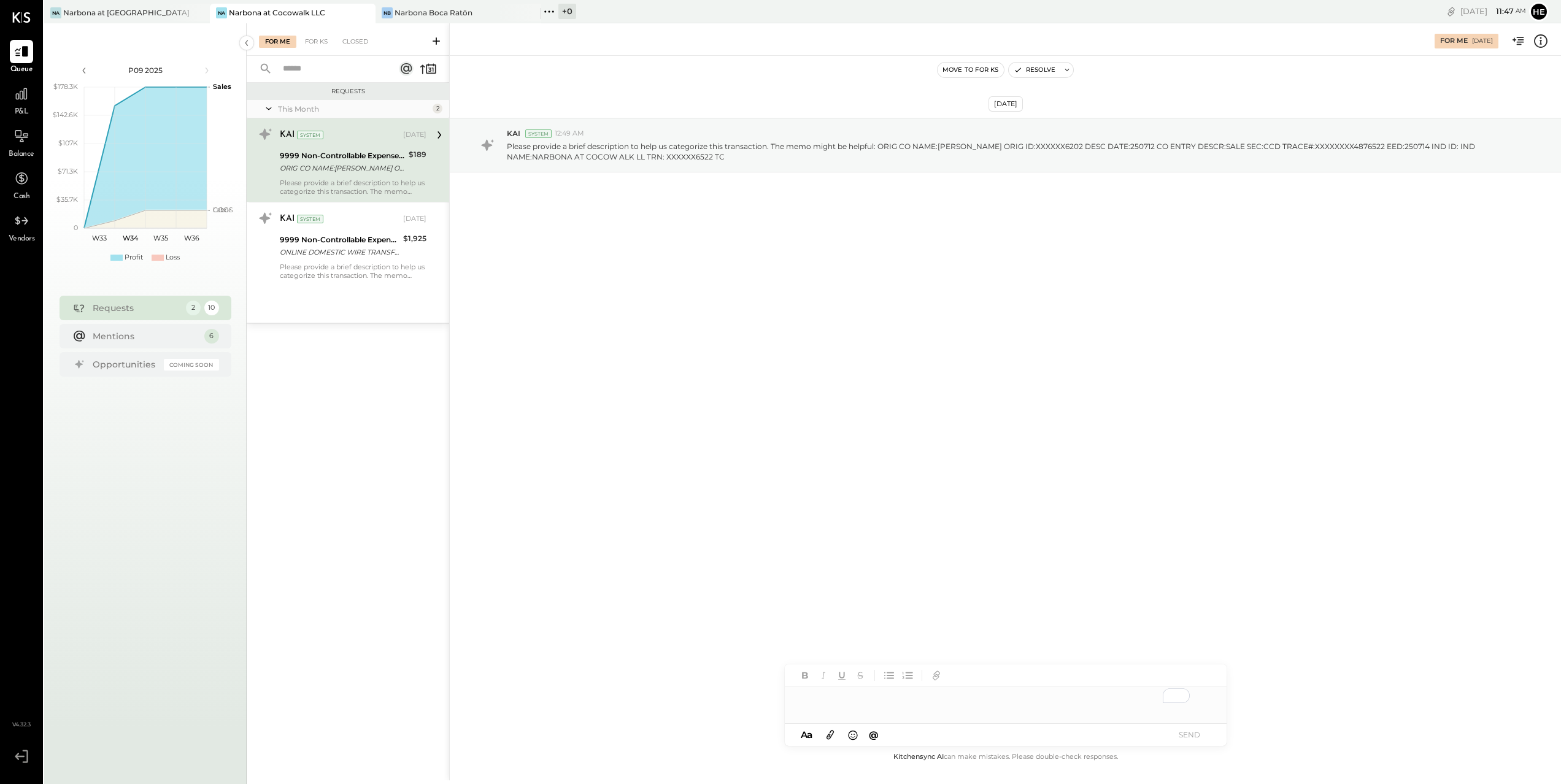
click at [1037, 701] on div "To enrich screen reader interactions, please activate Accessibility in Grammarl…" at bounding box center [1005, 699] width 442 height 25
click at [819, 716] on span "Payment" at bounding box center [819, 718] width 41 height 11
click at [1192, 736] on button "SEND" at bounding box center [1190, 734] width 49 height 16
click at [1198, 731] on button "SEND" at bounding box center [1190, 734] width 49 height 16
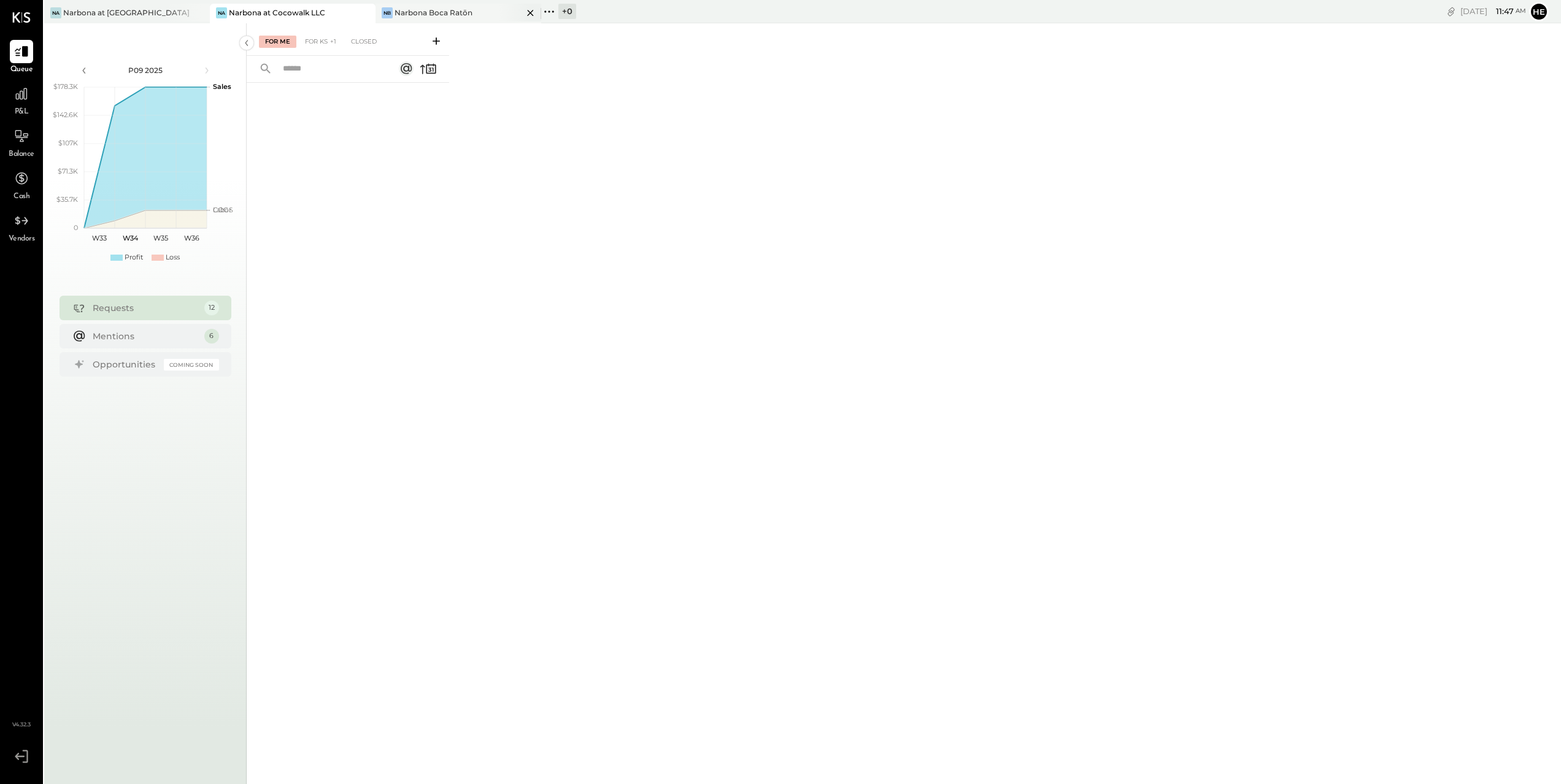
click at [470, 20] on div "[PERSON_NAME] Boca Ratōn" at bounding box center [458, 13] width 166 height 20
